Goal: Information Seeking & Learning: Learn about a topic

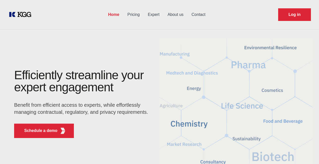
click at [144, 13] on link "Pricing" at bounding box center [133, 14] width 20 height 13
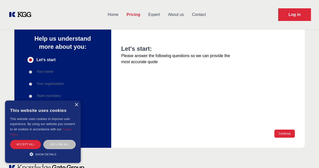
scroll to position [14, 0]
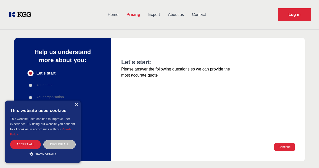
click at [164, 15] on link "Expert" at bounding box center [154, 14] width 20 height 13
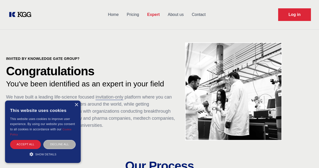
click at [59, 144] on div "Decline all" at bounding box center [59, 144] width 32 height 9
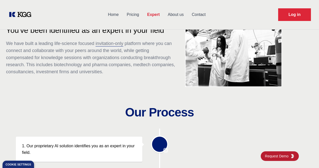
scroll to position [19, 0]
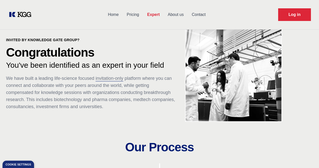
click at [187, 14] on link "About us" at bounding box center [176, 14] width 24 height 13
